Goal: Navigation & Orientation: Find specific page/section

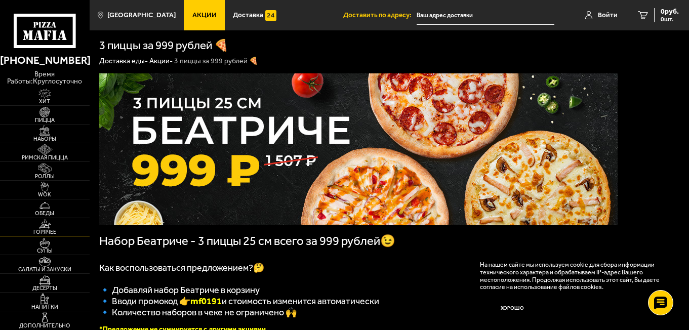
click at [47, 226] on img at bounding box center [44, 224] width 27 height 10
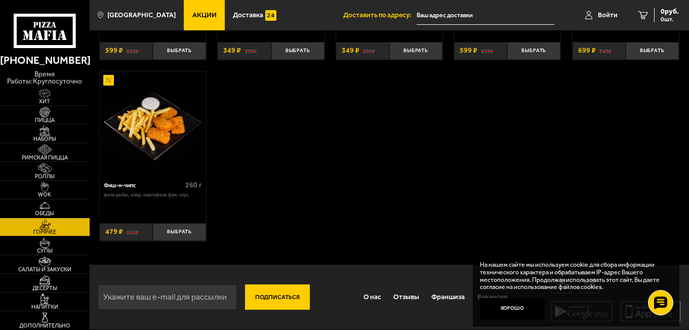
scroll to position [606, 0]
click at [44, 243] on img at bounding box center [44, 243] width 27 height 10
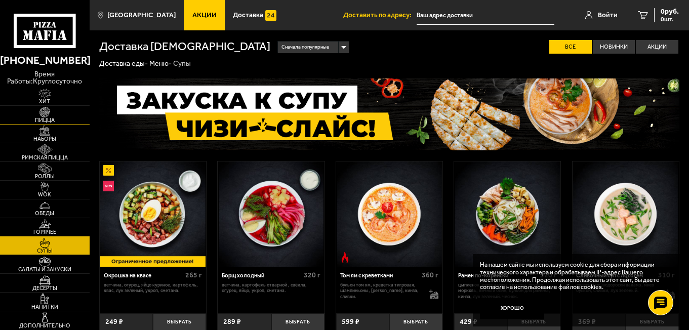
click at [45, 115] on img at bounding box center [44, 112] width 27 height 10
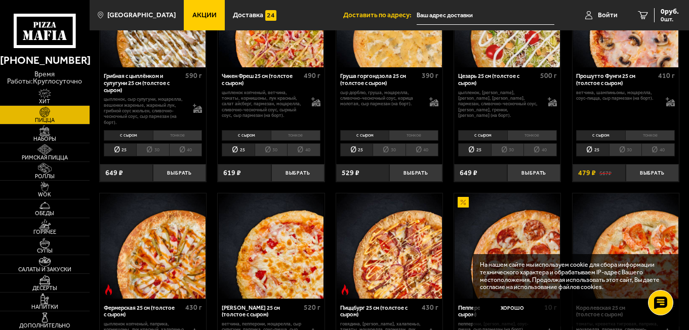
scroll to position [237, 0]
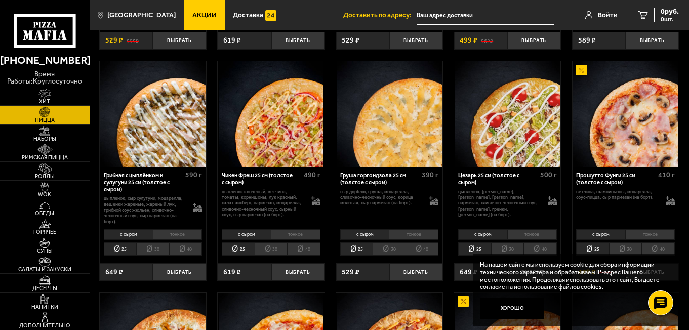
click at [44, 128] on img at bounding box center [44, 131] width 27 height 10
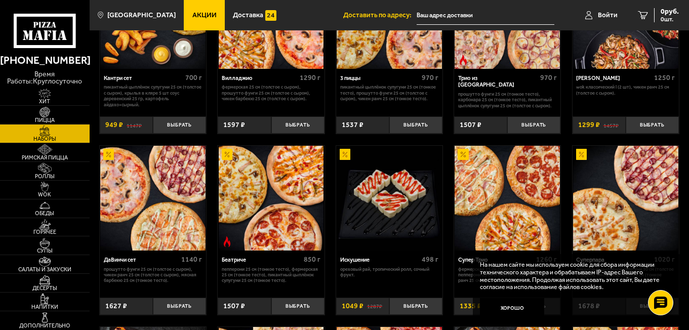
scroll to position [90, 0]
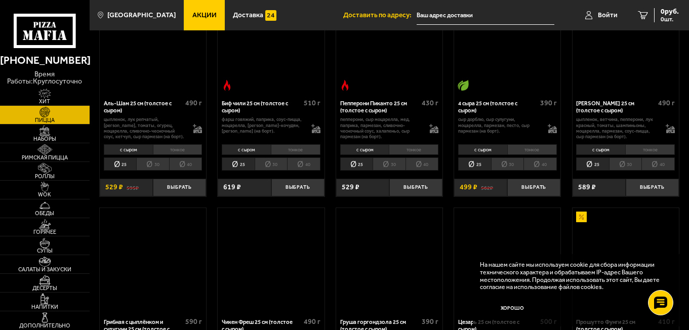
scroll to position [237, 0]
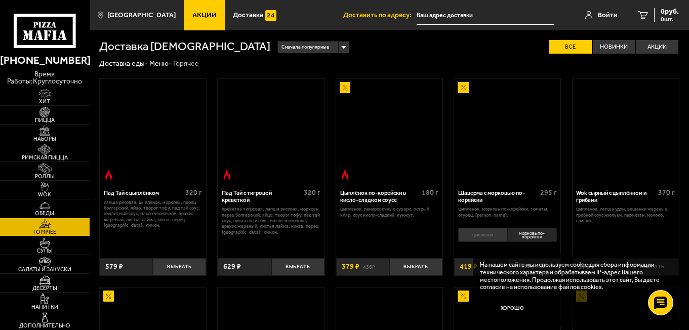
scroll to position [606, 0]
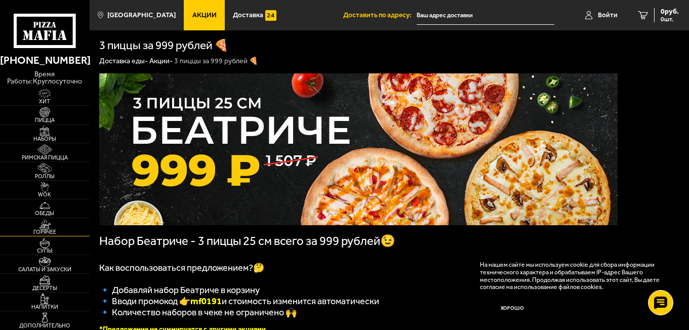
click at [43, 221] on img at bounding box center [44, 224] width 27 height 10
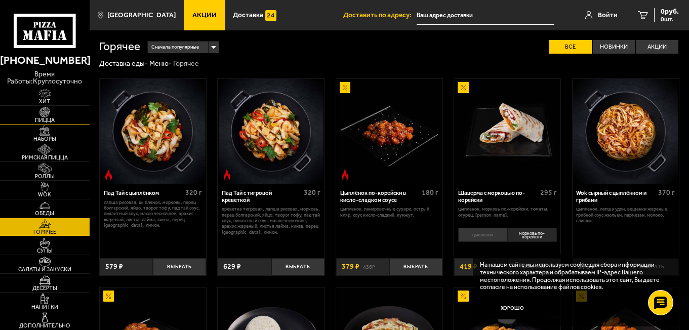
click at [41, 110] on img at bounding box center [44, 112] width 27 height 10
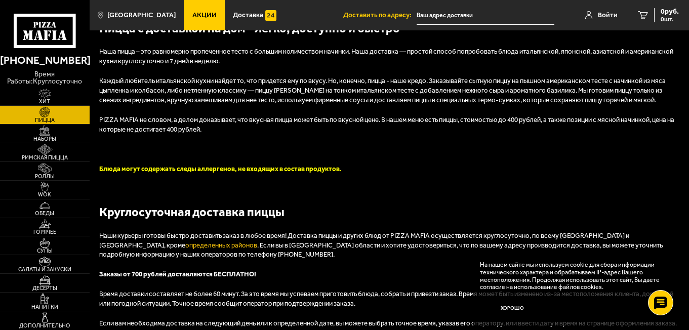
scroll to position [280, 0]
